Goal: Entertainment & Leisure: Consume media (video, audio)

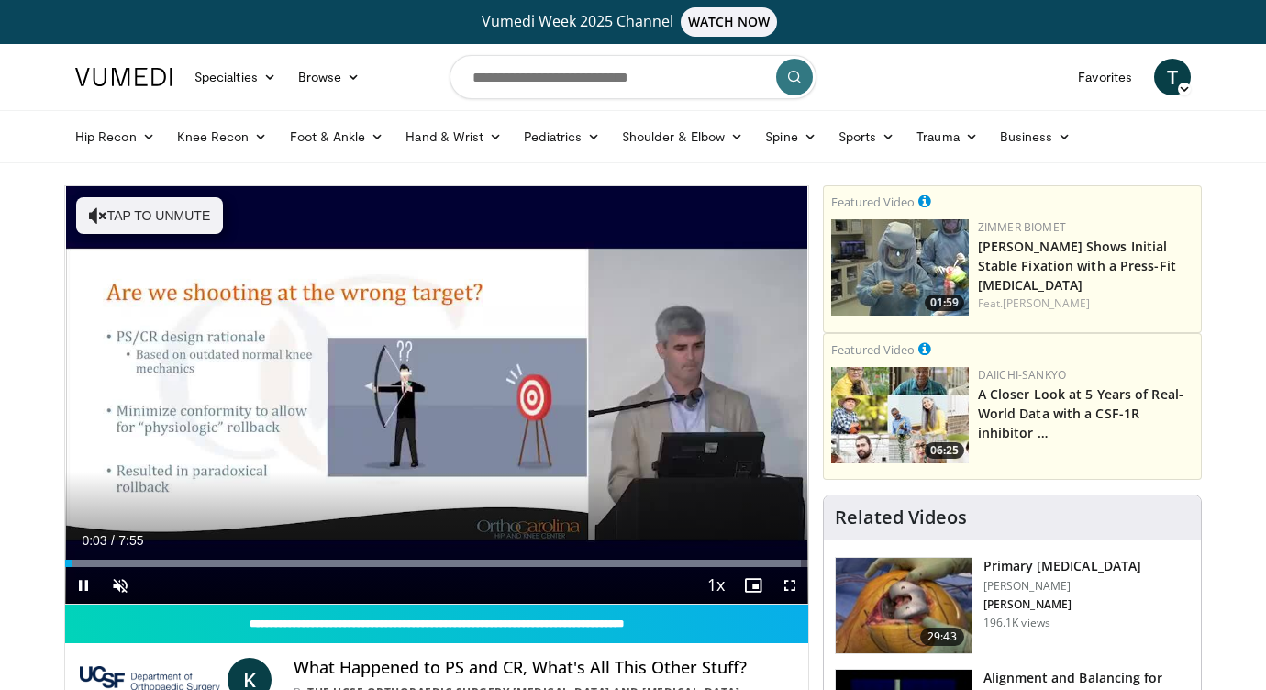
click at [81, 590] on span "Video Player" at bounding box center [83, 585] width 37 height 37
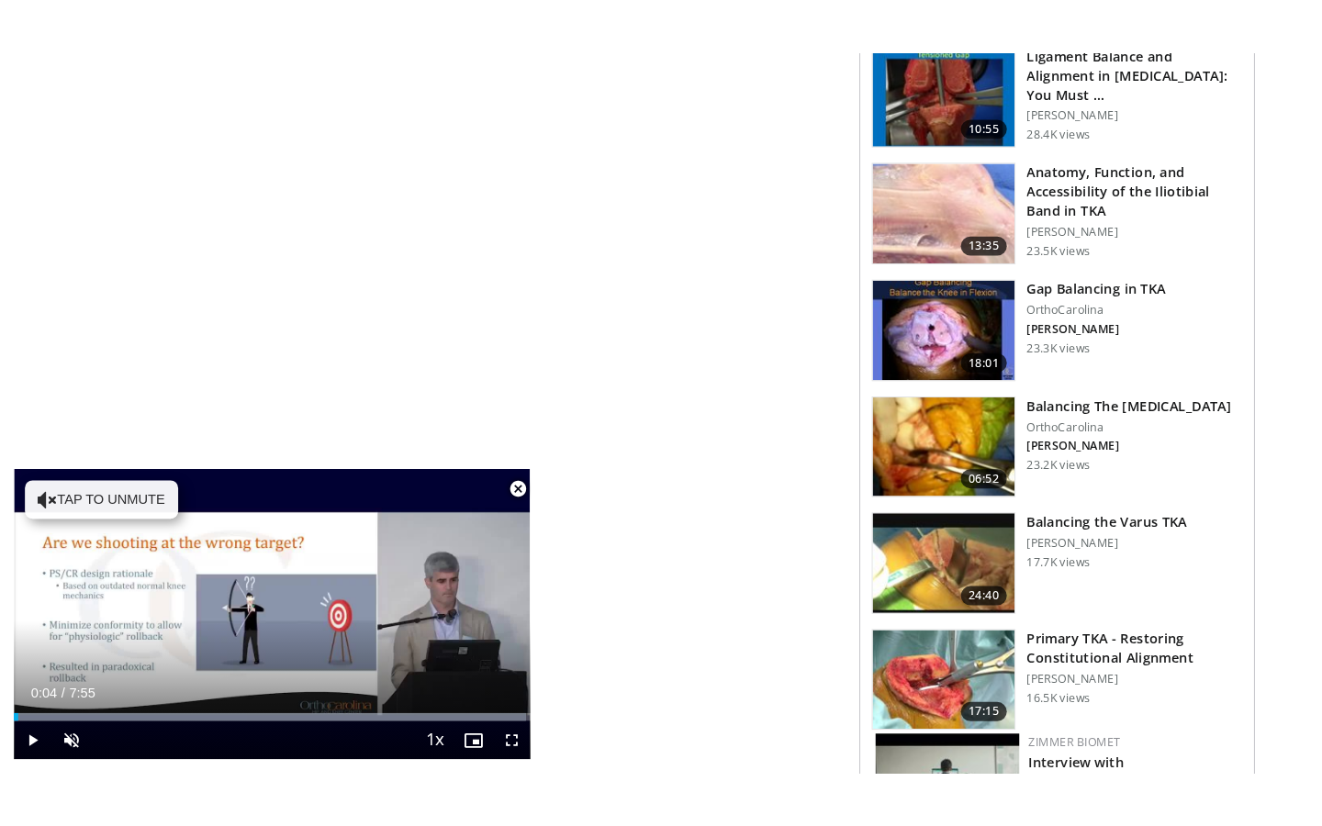
scroll to position [1234, 0]
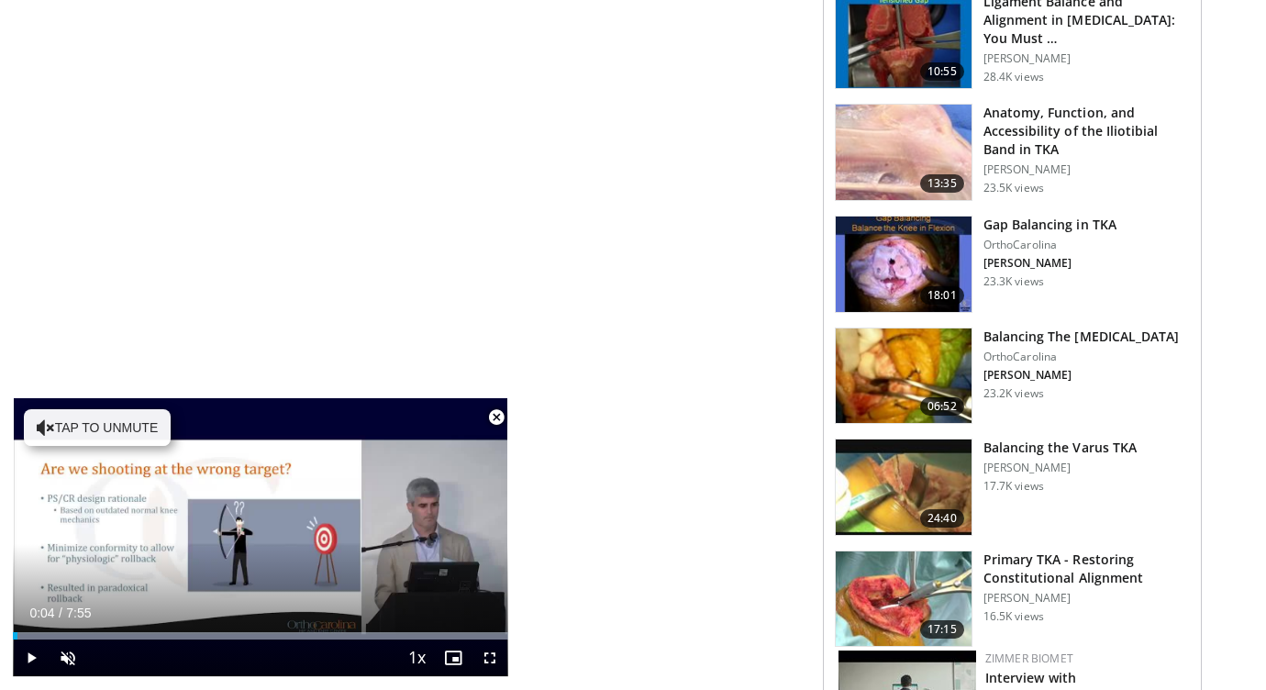
click at [495, 663] on span "Video Player" at bounding box center [490, 658] width 37 height 37
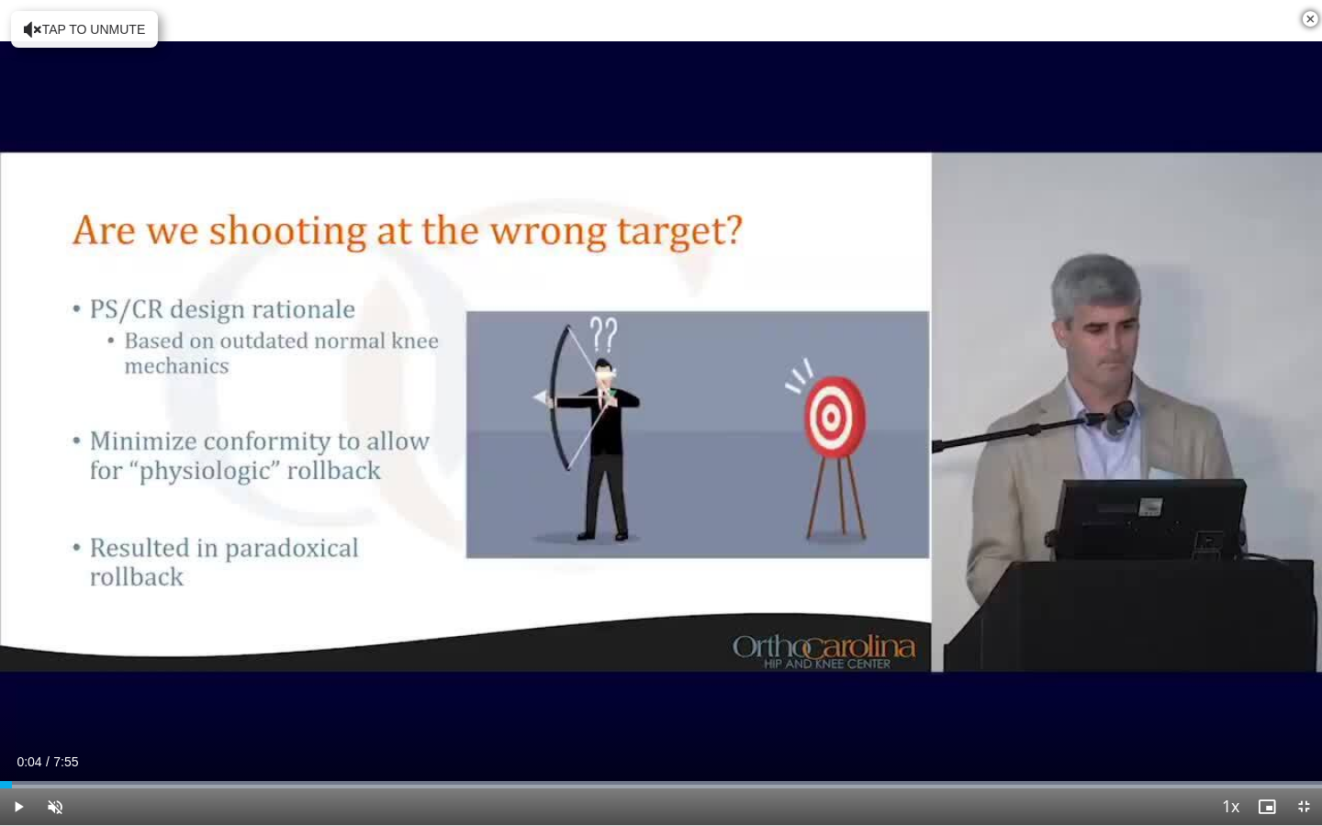
click at [656, 408] on div "10 seconds Tap to unmute" at bounding box center [661, 412] width 1322 height 825
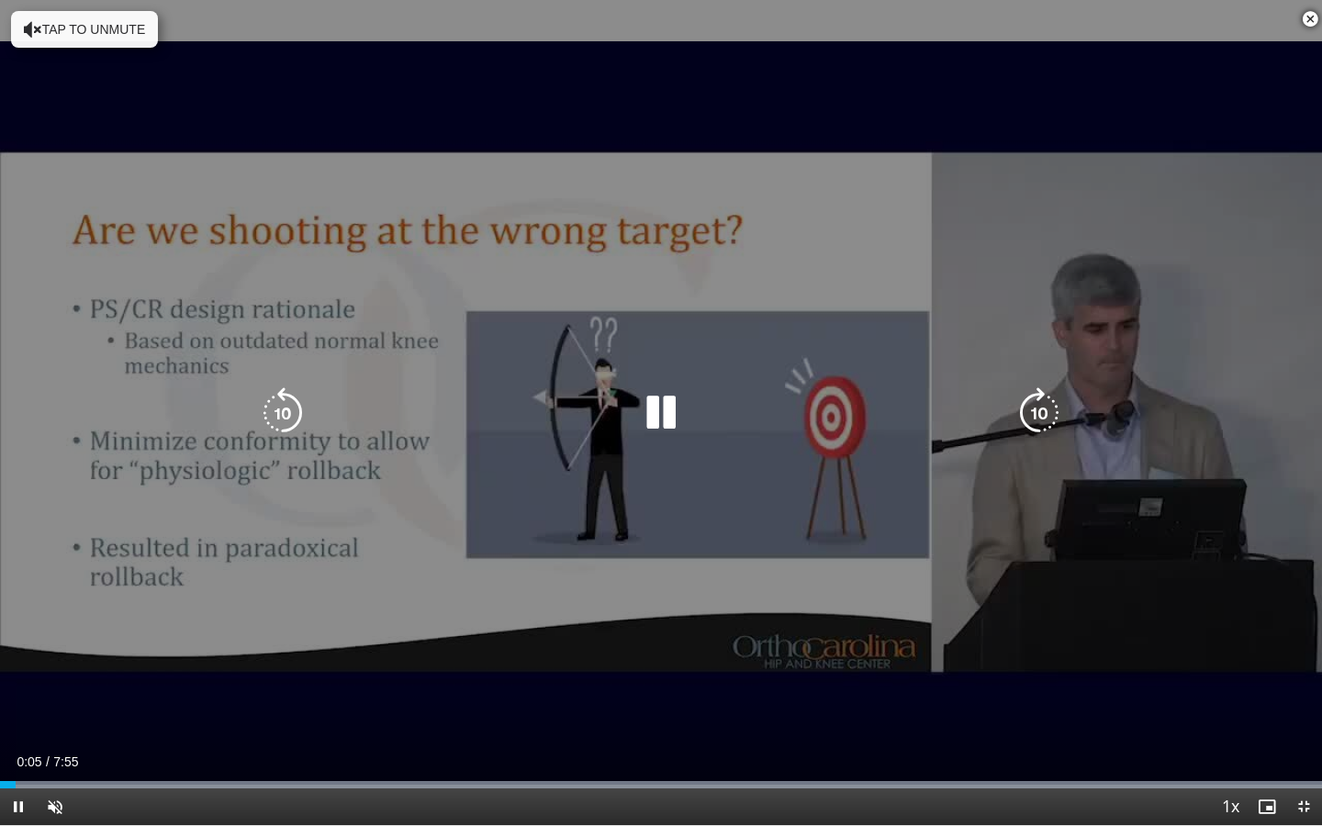
click at [657, 424] on icon "Video Player" at bounding box center [660, 412] width 51 height 51
click at [657, 412] on icon "Video Player" at bounding box center [660, 412] width 51 height 51
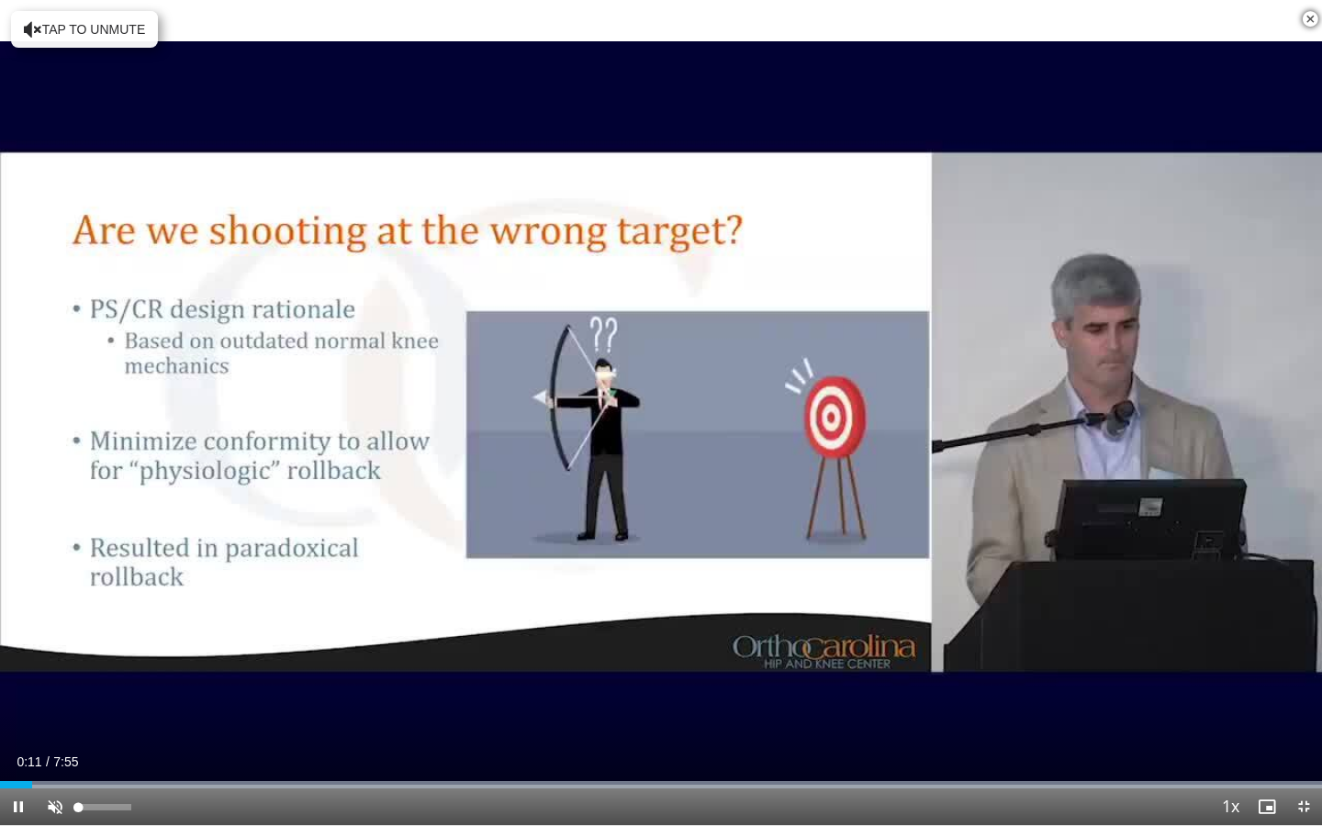
click at [55, 689] on span "Video Player" at bounding box center [55, 806] width 37 height 37
click at [19, 689] on span "Video Player" at bounding box center [18, 806] width 37 height 37
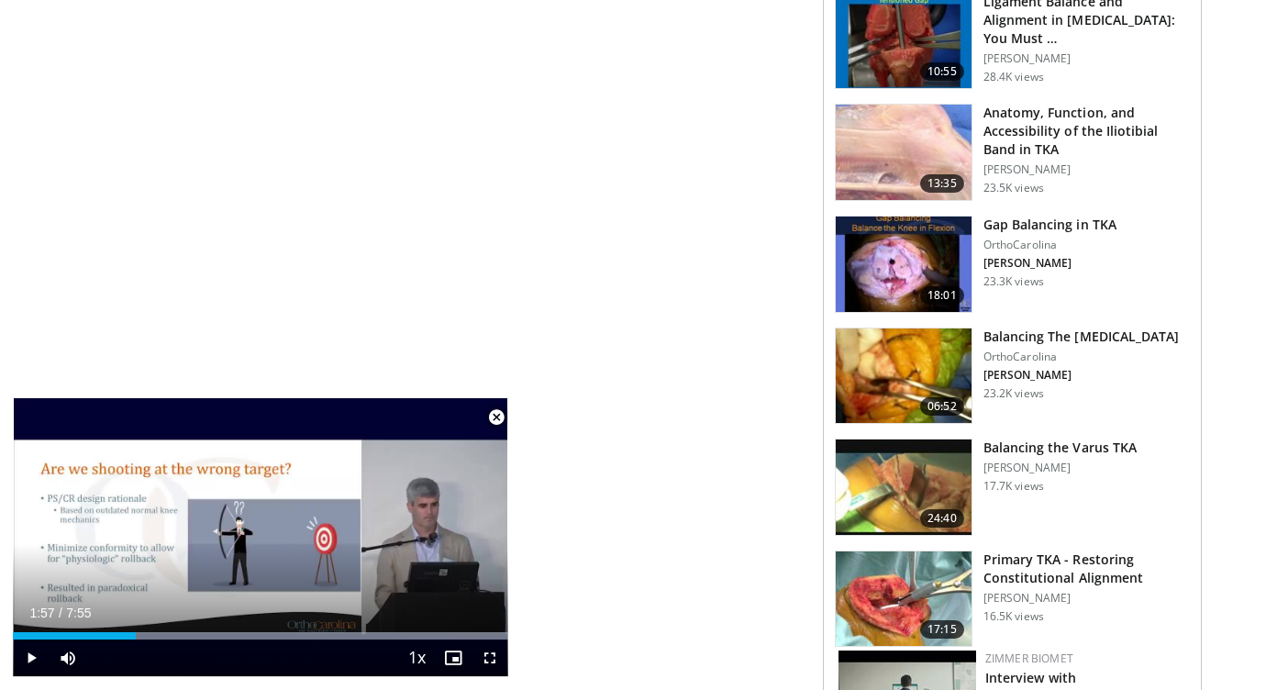
click at [488, 658] on span "Video Player" at bounding box center [490, 658] width 37 height 37
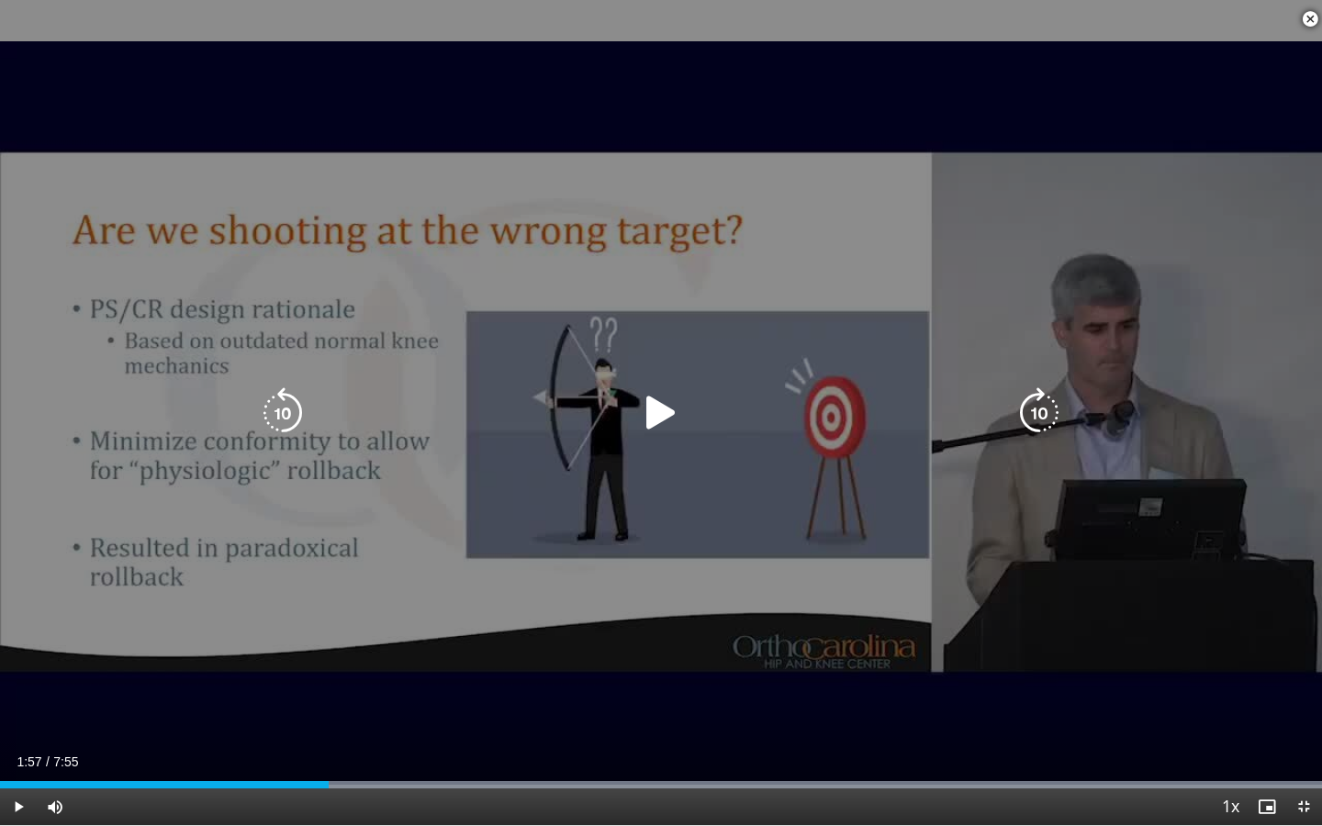
click at [678, 416] on icon "Video Player" at bounding box center [660, 412] width 51 height 51
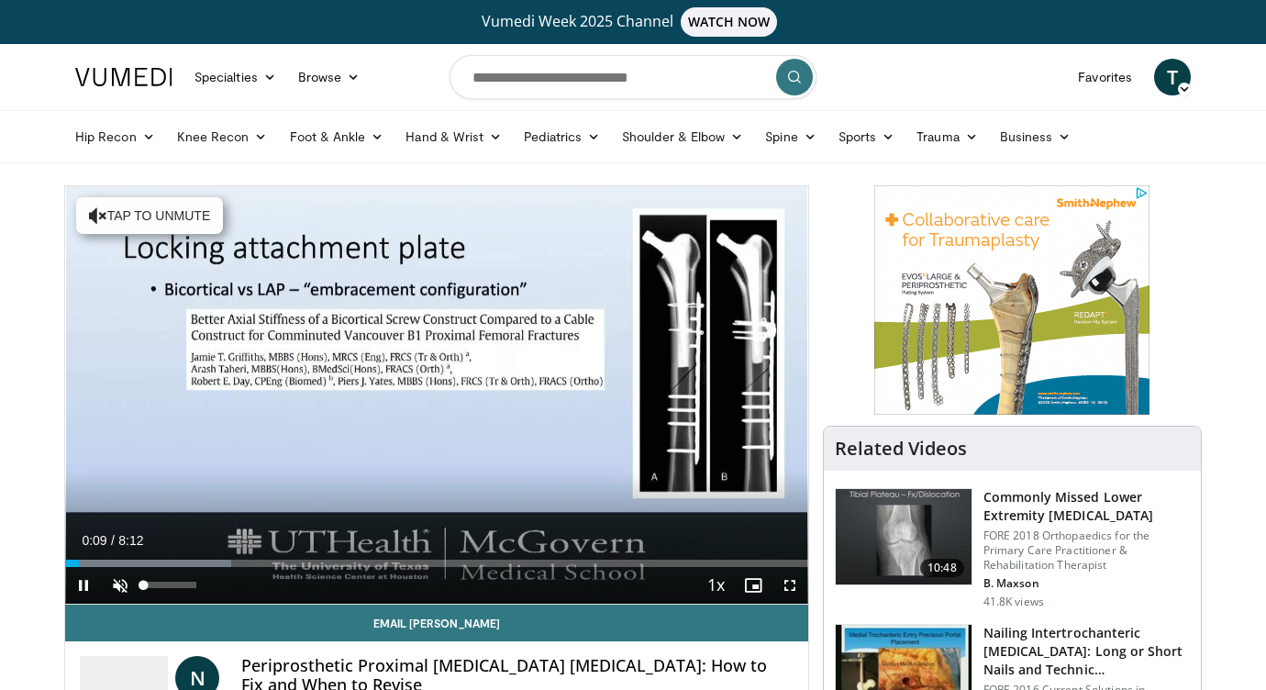
click at [118, 583] on span "Video Player" at bounding box center [120, 585] width 37 height 37
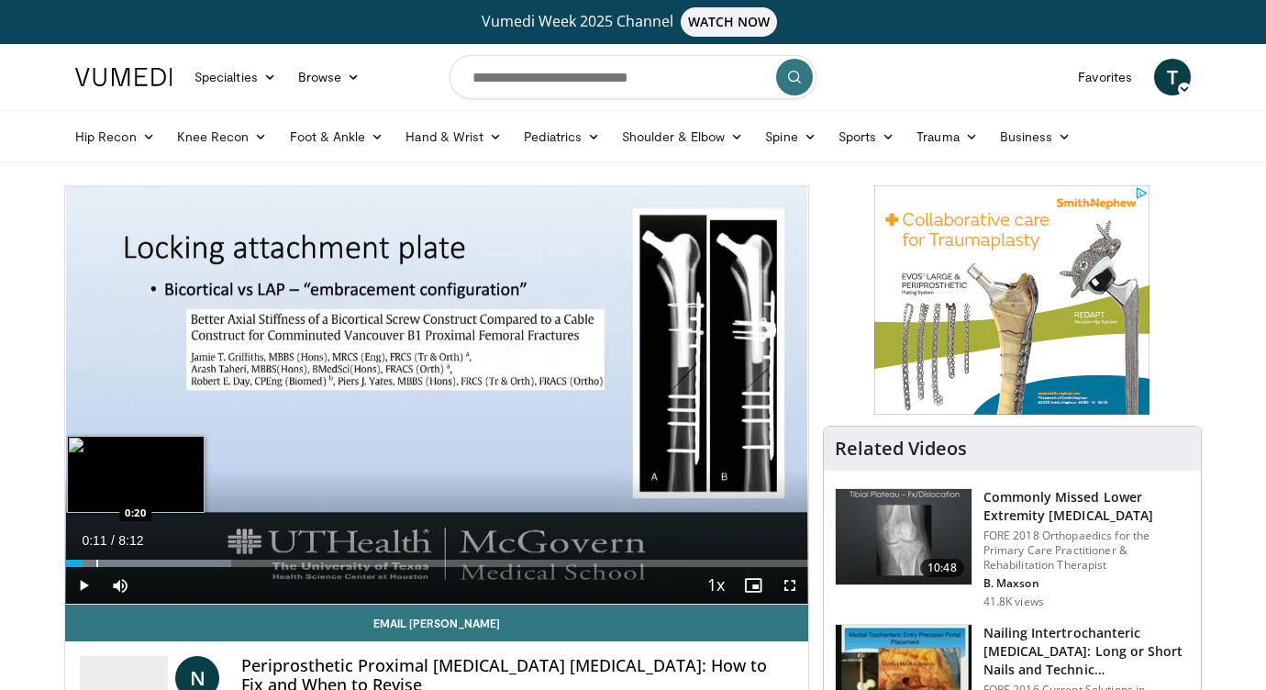
click at [96, 561] on div "Progress Bar" at bounding box center [97, 563] width 2 height 7
click at [100, 566] on div "Progress Bar" at bounding box center [101, 563] width 2 height 7
click at [94, 565] on div "Progress Bar" at bounding box center [95, 563] width 2 height 7
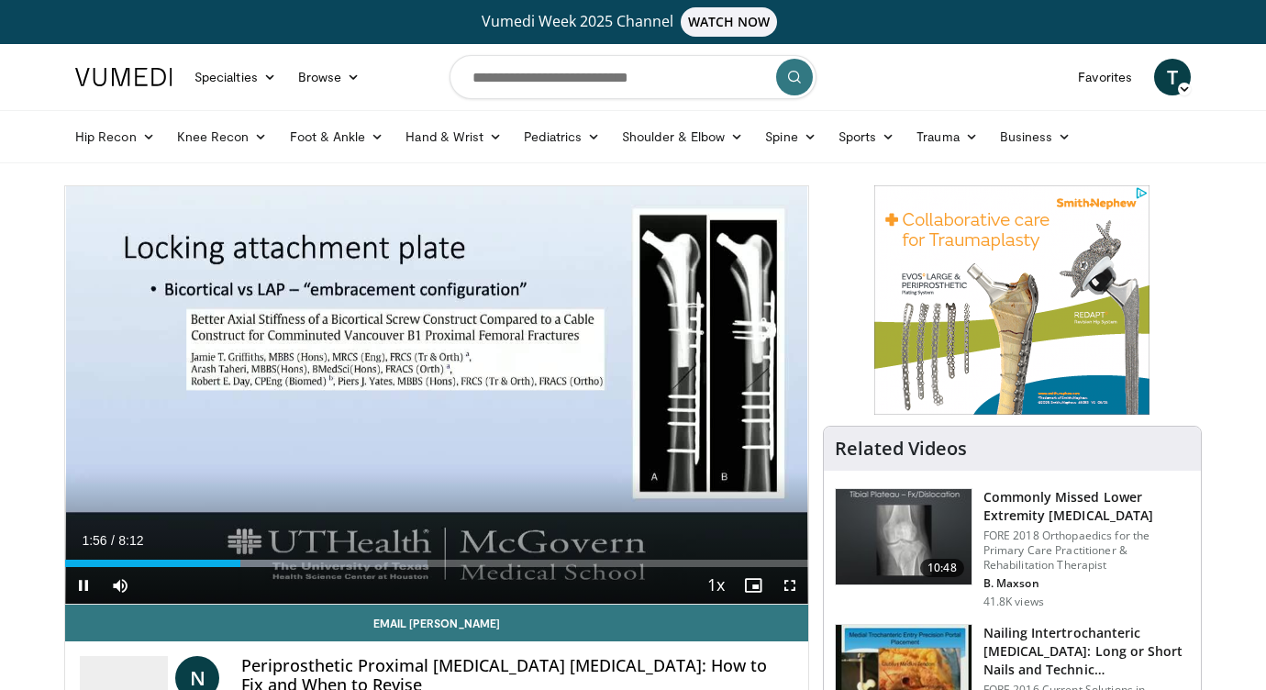
click at [84, 576] on span "Video Player" at bounding box center [83, 585] width 37 height 37
click at [84, 579] on span "Video Player" at bounding box center [83, 585] width 37 height 37
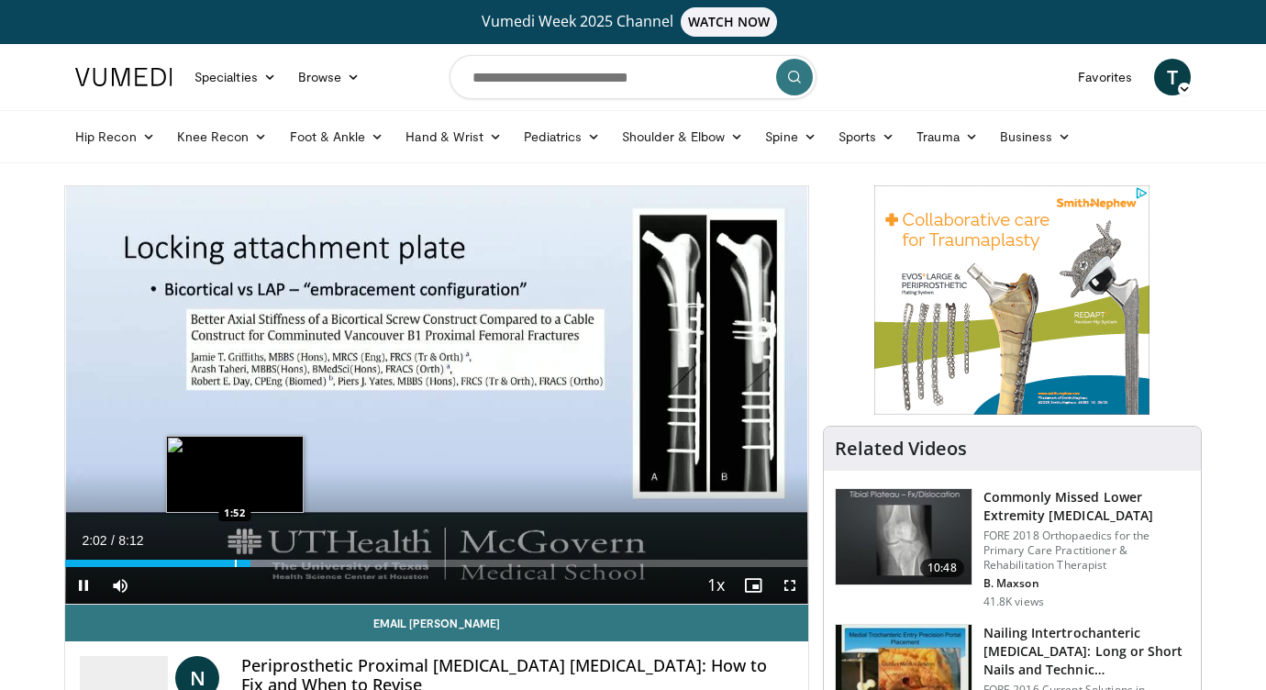
click at [235, 566] on div "Progress Bar" at bounding box center [236, 563] width 2 height 7
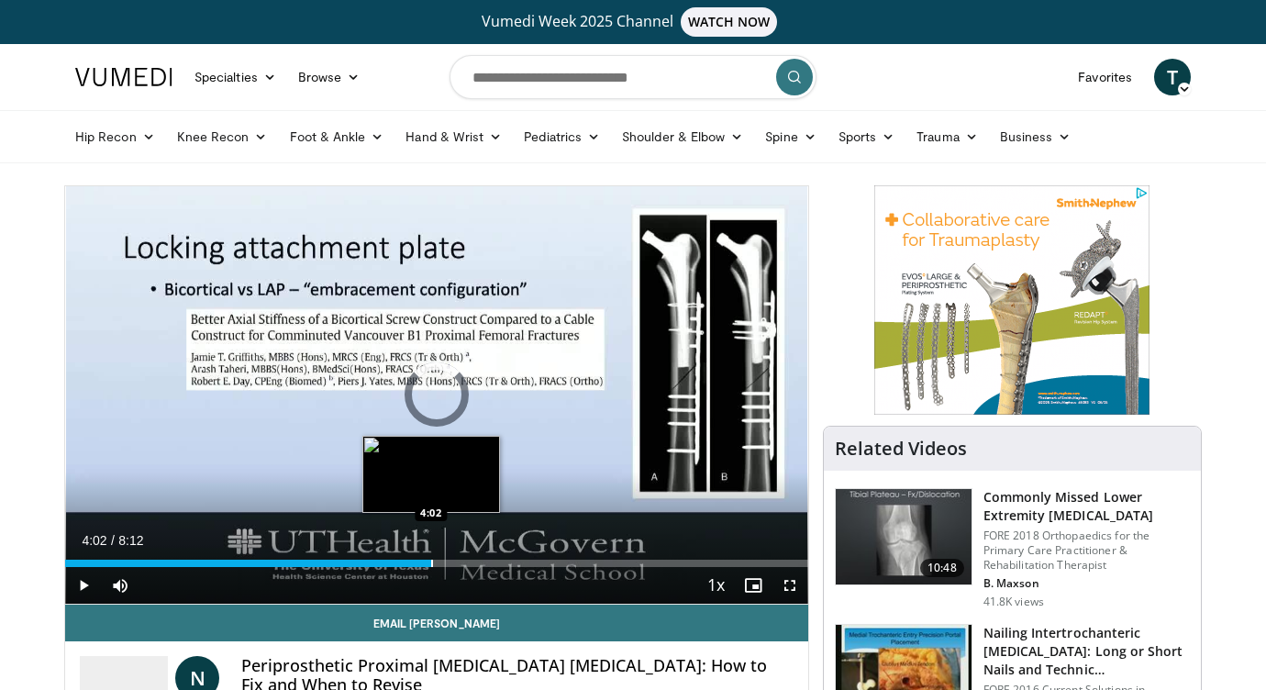
click at [431, 563] on div "Progress Bar" at bounding box center [432, 563] width 2 height 7
click at [418, 561] on div "Progress Bar" at bounding box center [419, 563] width 2 height 7
